Goal: Check status

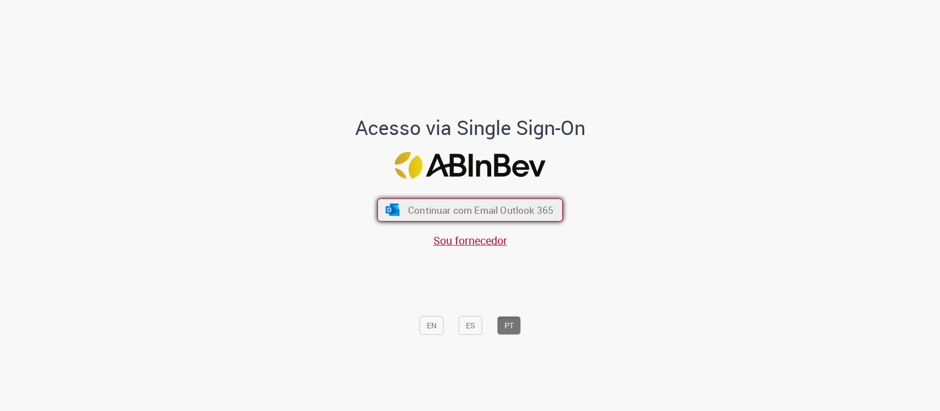
click at [450, 208] on span "Continuar com Email Outlook 365" at bounding box center [480, 209] width 145 height 13
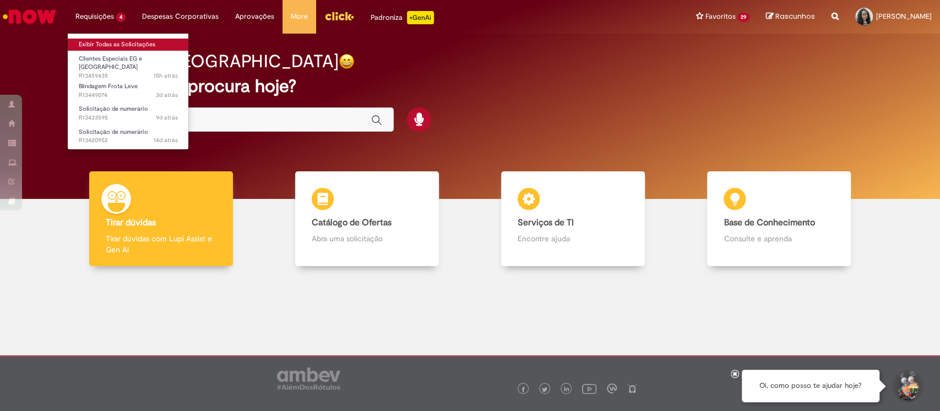
click at [110, 46] on link "Exibir Todas as Solicitações" at bounding box center [128, 45] width 121 height 12
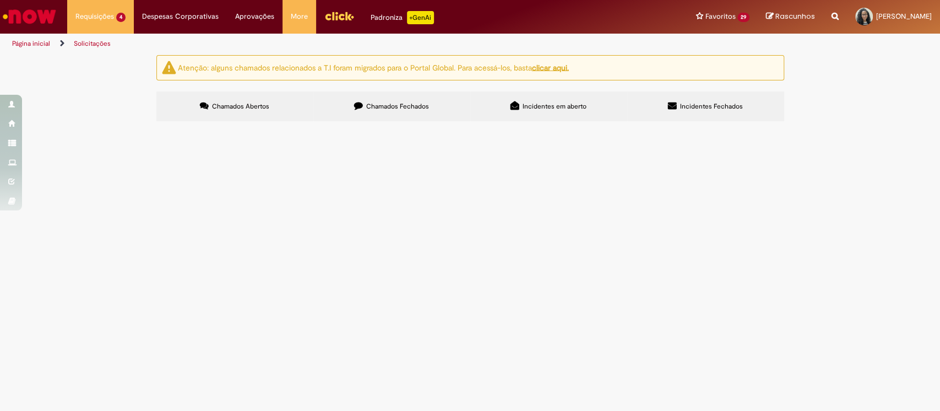
click at [704, 124] on div "Atenção: alguns chamados relacionados a T.I foram migrados para o Portal Global…" at bounding box center [470, 89] width 940 height 69
click at [0, 0] on span "Olá, tudo bem? Pfvr realizar o cadastro do condutor indicado. Obrigada!" at bounding box center [0, 0] width 0 height 0
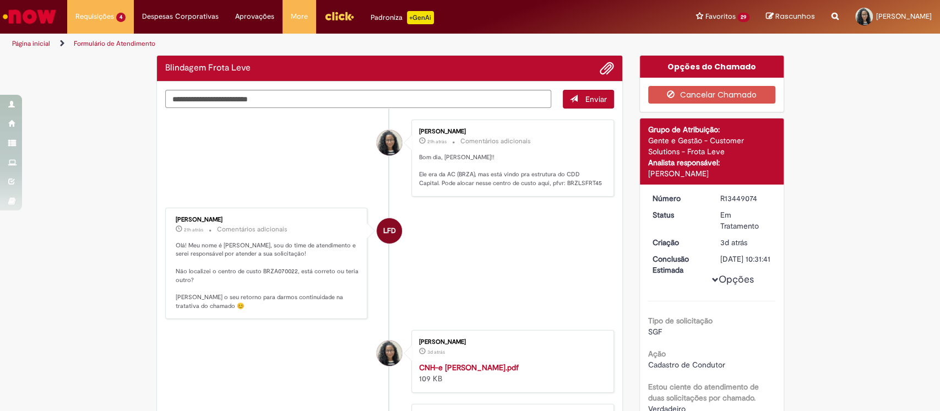
click at [704, 199] on div "Verificar Código de Barras Blindagem Frota Leve Enviar [PERSON_NAME] 21h atrás …" at bounding box center [470, 366] width 940 height 622
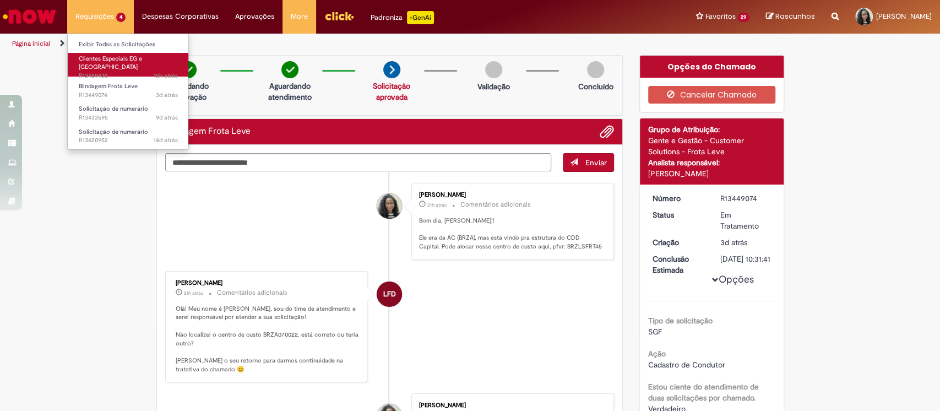
click at [121, 61] on span "Clientes Especiais EG e [GEOGRAPHIC_DATA]" at bounding box center [110, 62] width 63 height 17
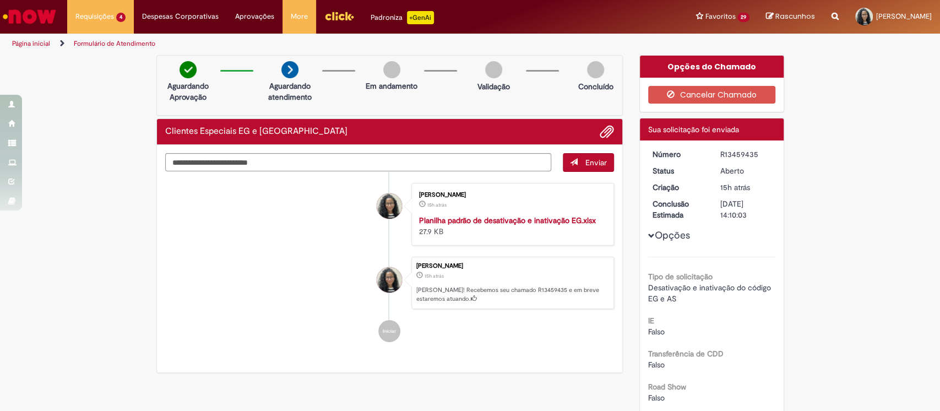
click at [313, 239] on li "[PERSON_NAME] 15h atrás 15 horas atrás Planilha padrão de desativação e inativa…" at bounding box center [389, 214] width 449 height 63
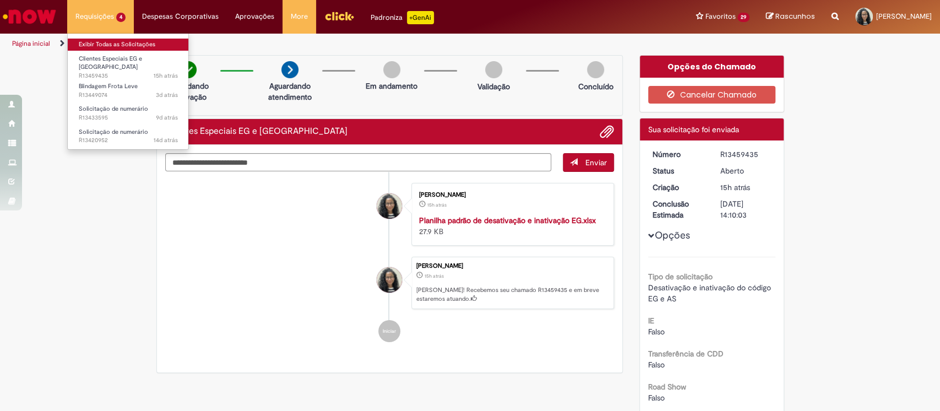
click at [108, 40] on link "Exibir Todas as Solicitações" at bounding box center [128, 45] width 121 height 12
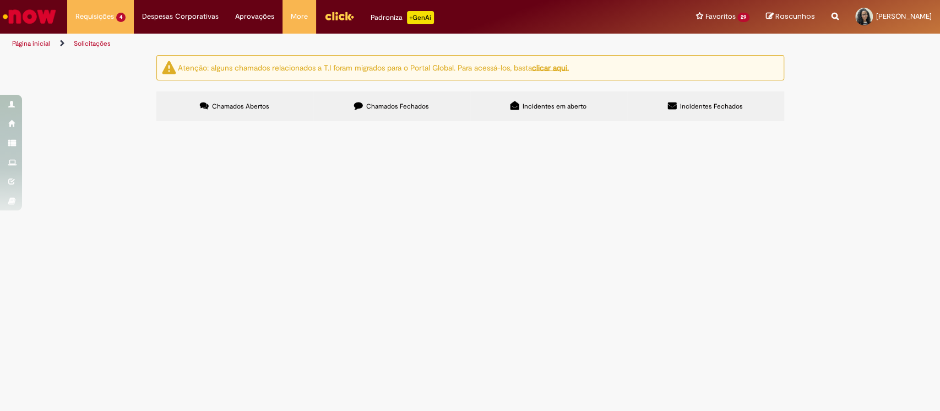
click at [0, 0] on section "Itens solicitados Exportar como PDF Exportar como Excel Exportar como CSV Itens…" at bounding box center [0, 0] width 0 height 0
